Goal: Task Accomplishment & Management: Complete application form

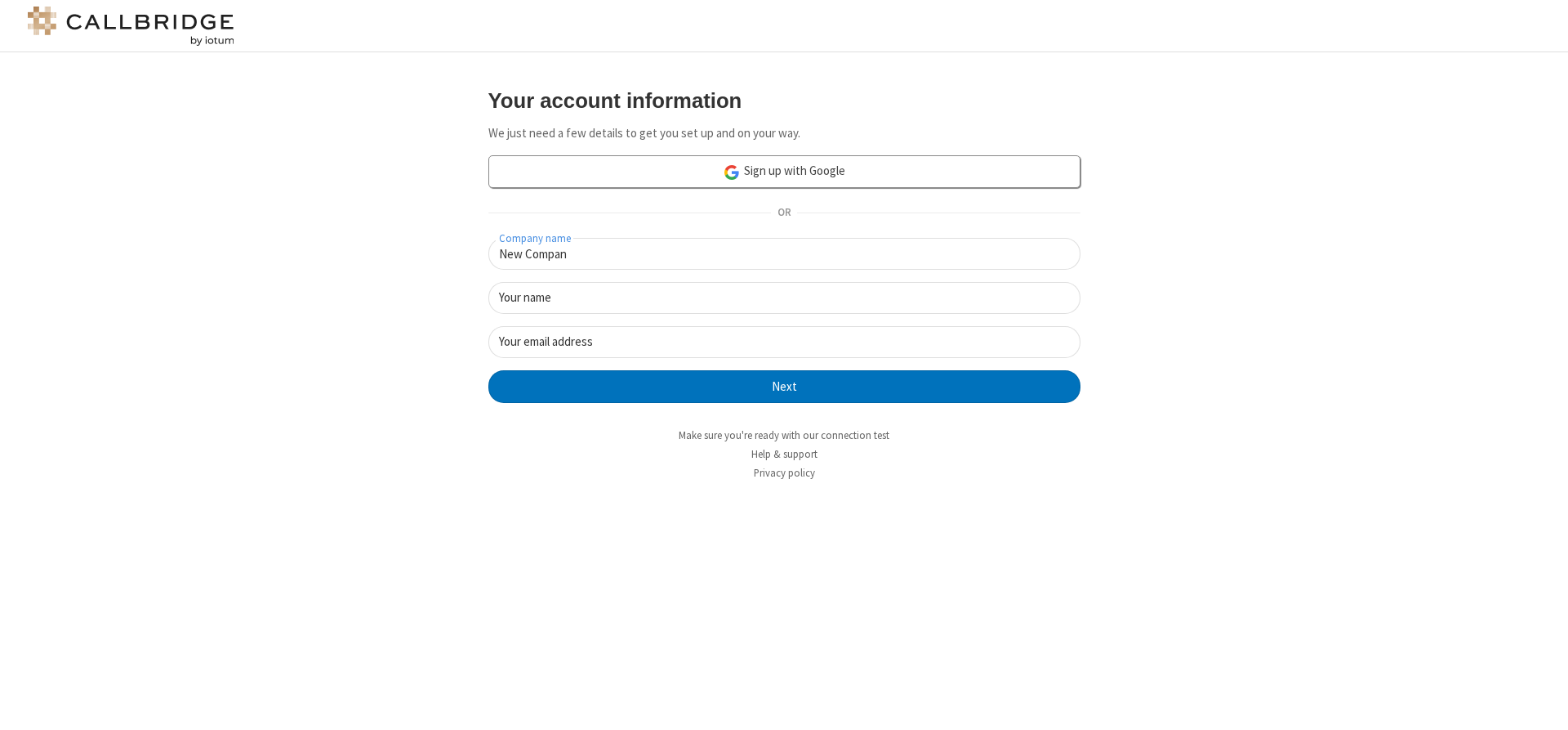
type input "New Company"
type input "New User"
type input "newUser@newUser.freesmackdown.b"
click button "Next" at bounding box center [785, 387] width 592 height 32
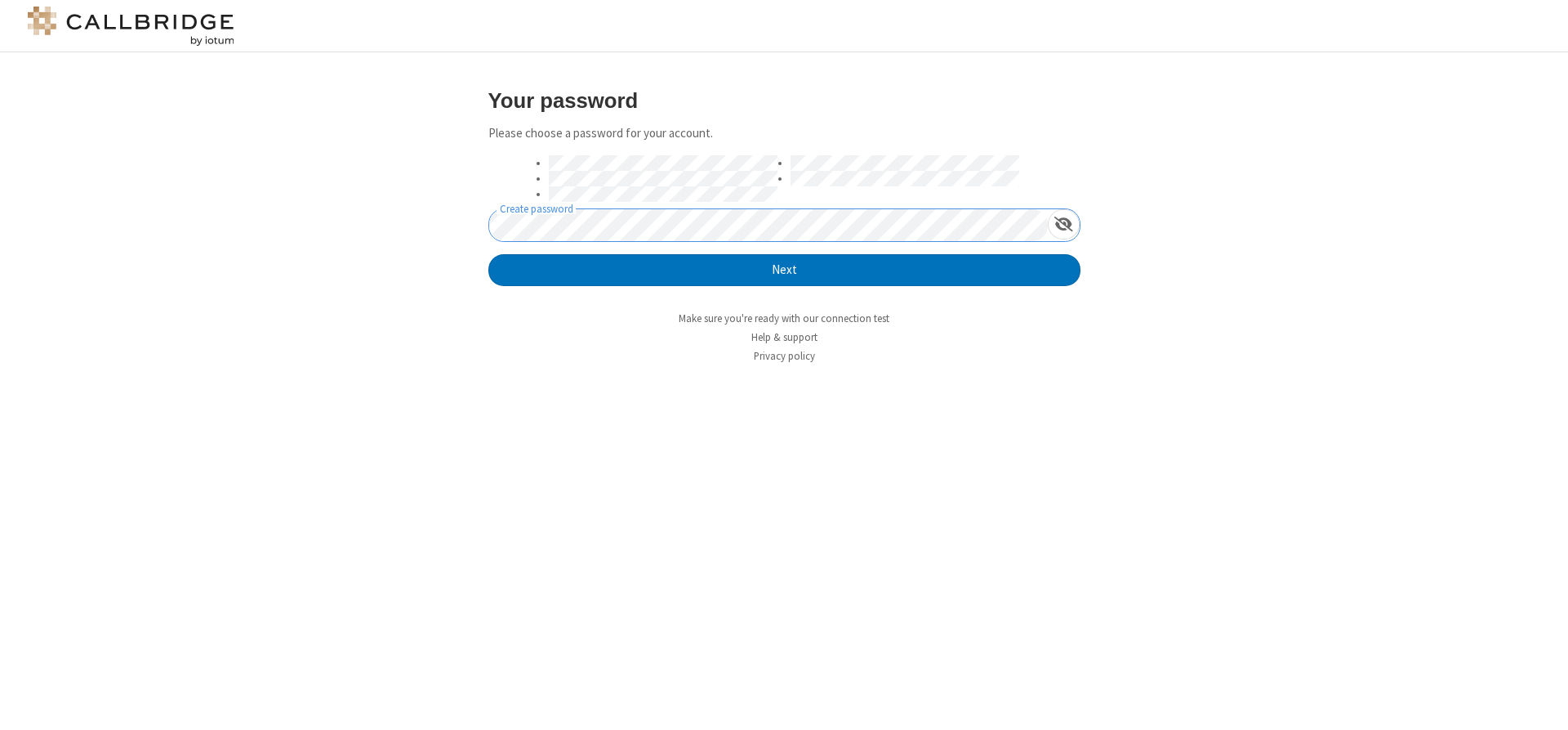
click at [489, 254] on button "Next" at bounding box center [785, 270] width 592 height 32
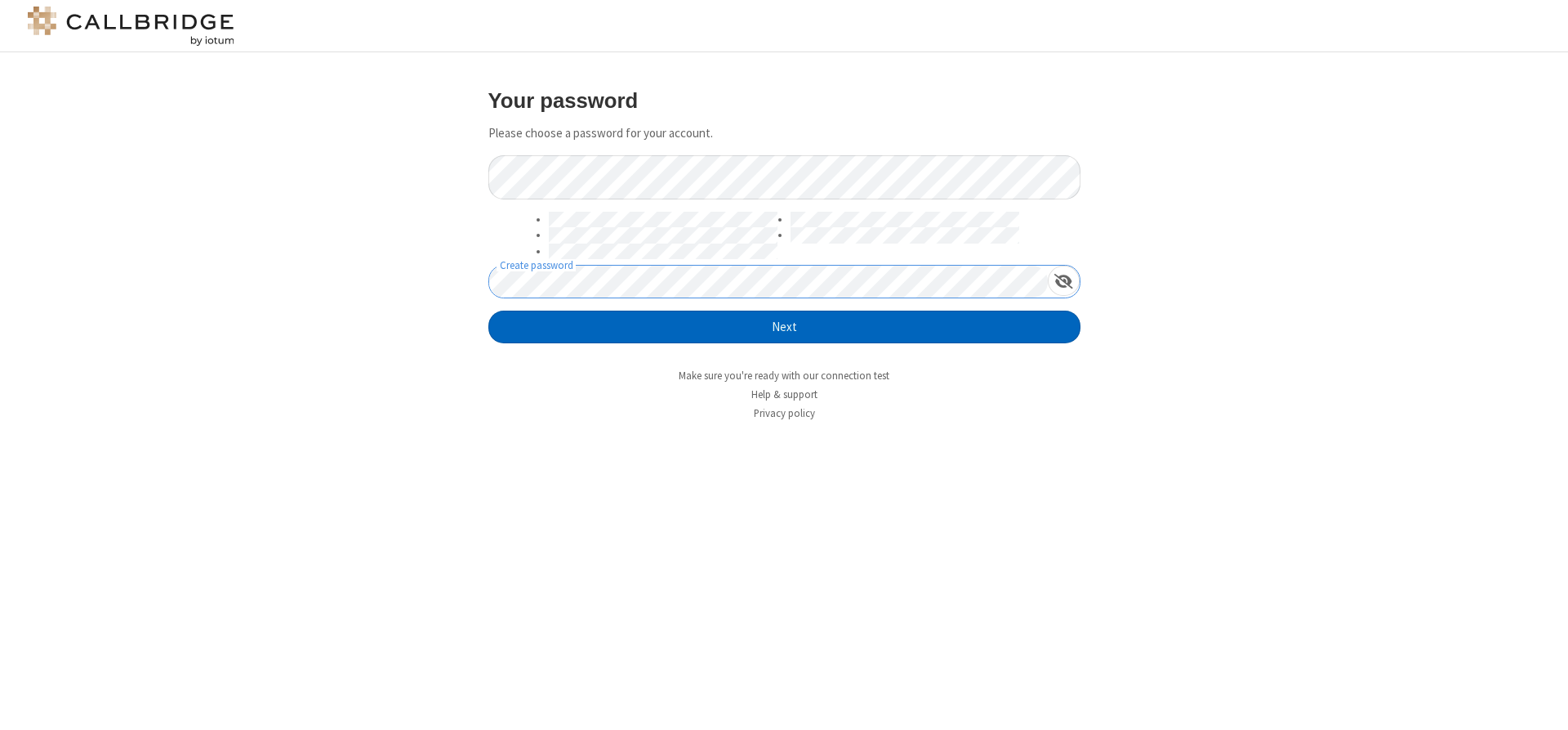
click at [784, 327] on button "Next" at bounding box center [785, 327] width 592 height 32
